Goal: Find specific page/section: Find specific page/section

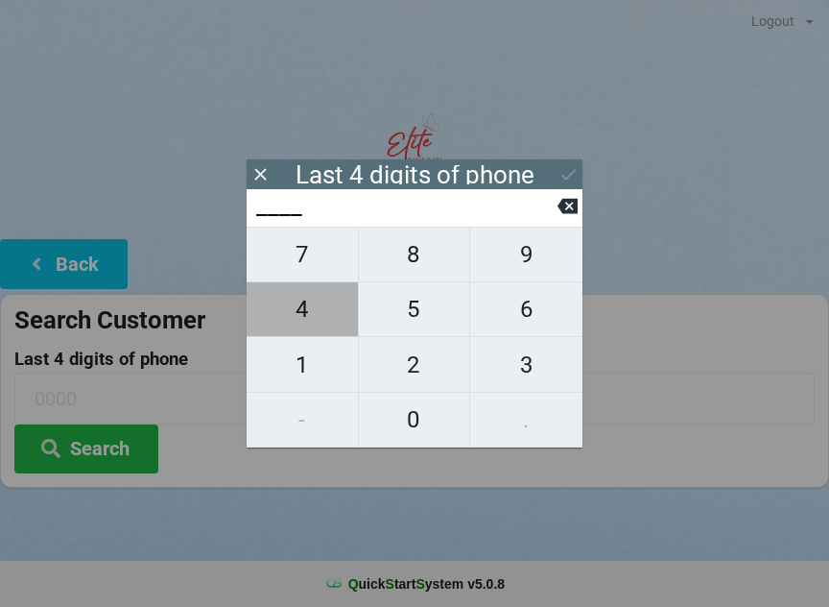
click at [304, 317] on span "4" at bounding box center [302, 309] width 111 height 40
type input "4___"
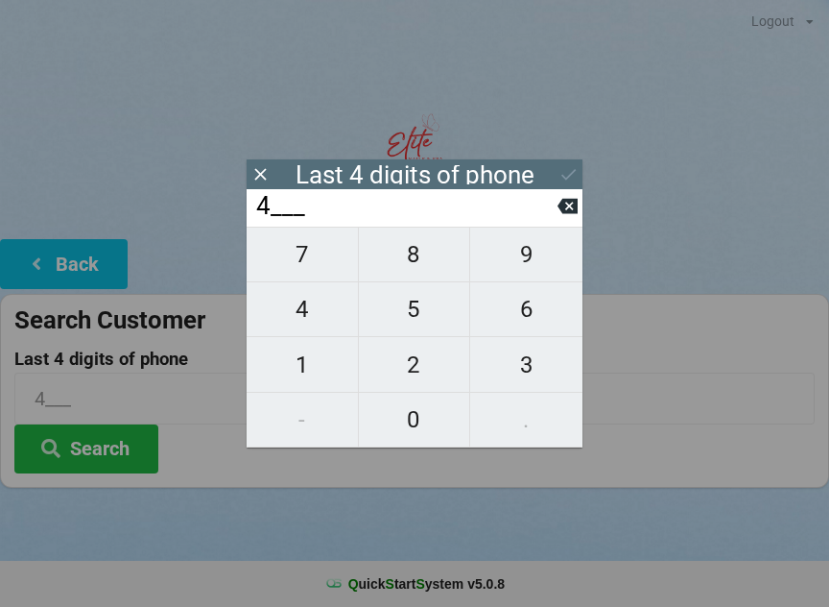
click at [418, 410] on span "0" at bounding box center [414, 419] width 111 height 40
type input "40__"
click at [301, 251] on span "7" at bounding box center [302, 254] width 111 height 40
type input "407_"
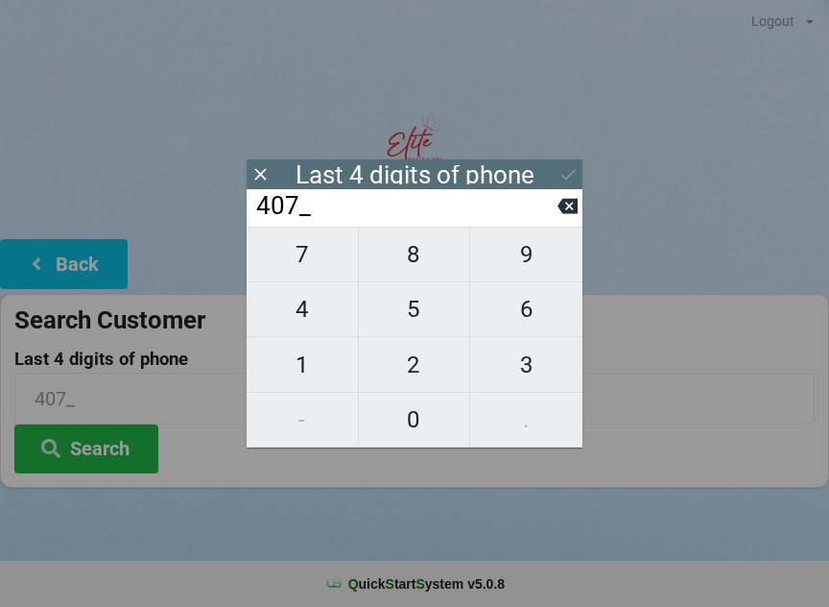
click at [563, 203] on icon at bounding box center [568, 206] width 20 height 20
click at [551, 221] on input "40__" at bounding box center [405, 206] width 303 height 31
click at [553, 217] on input "40__" at bounding box center [405, 206] width 303 height 31
click at [557, 222] on input "40__" at bounding box center [405, 206] width 303 height 31
click at [572, 214] on icon at bounding box center [568, 206] width 20 height 15
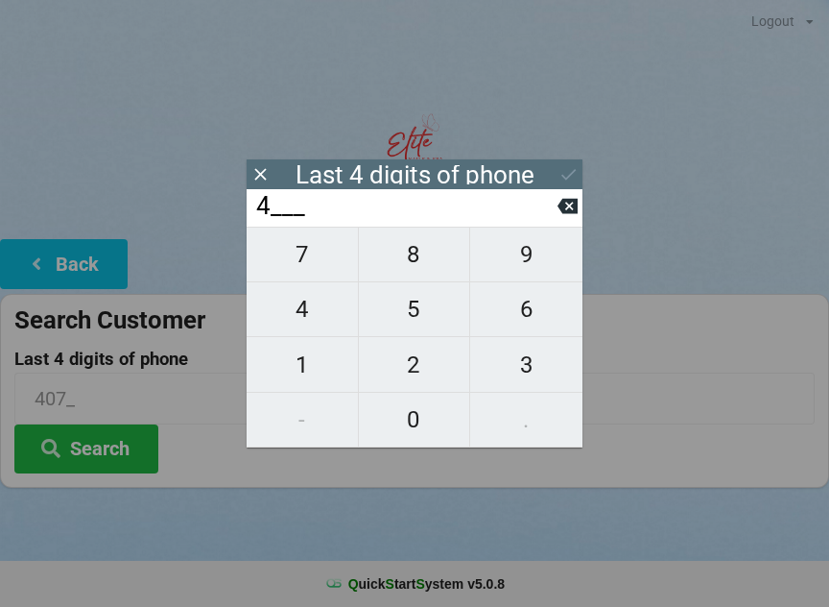
click at [567, 214] on icon at bounding box center [568, 206] width 20 height 15
type input "____"
click at [424, 317] on span "5" at bounding box center [414, 309] width 111 height 40
type input "5___"
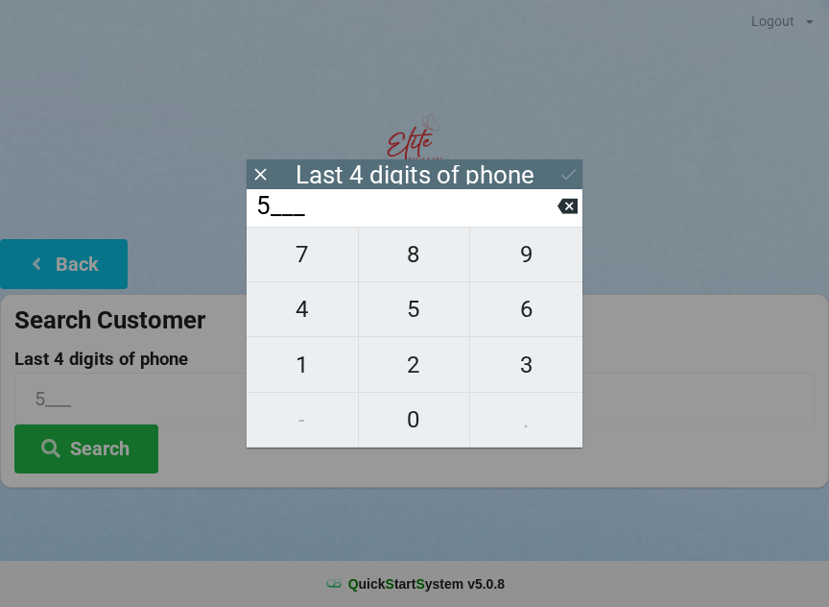
click at [303, 372] on span "1" at bounding box center [302, 365] width 111 height 40
type input "51__"
click at [528, 312] on span "6" at bounding box center [526, 309] width 112 height 40
type input "516_"
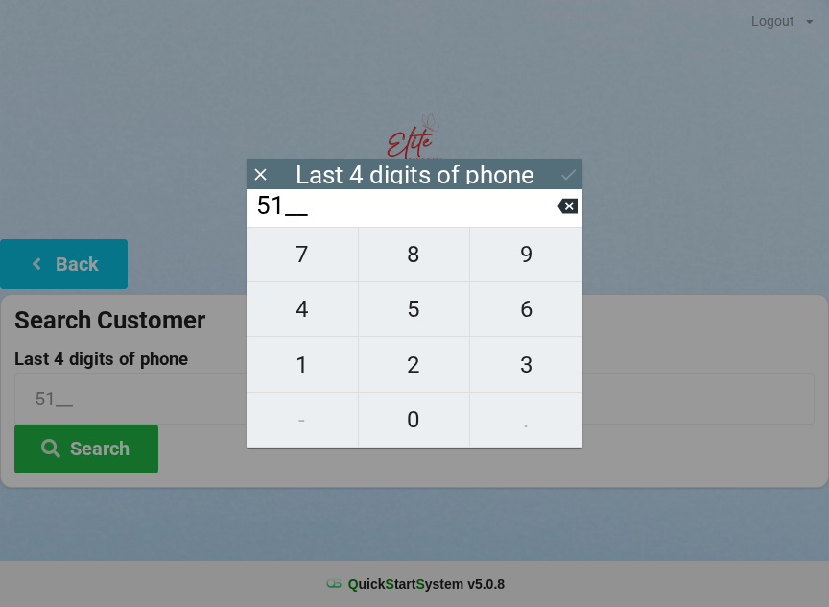
type input "516_"
click at [517, 370] on span "3" at bounding box center [526, 365] width 112 height 40
type input "5163"
click at [115, 439] on button "Search" at bounding box center [86, 448] width 144 height 49
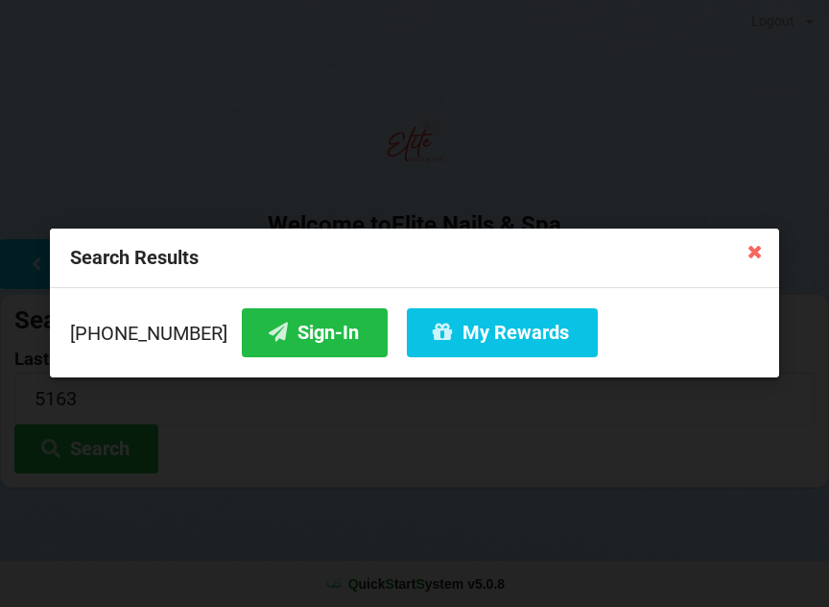
click at [280, 343] on button "Sign-In" at bounding box center [315, 332] width 146 height 49
